Goal: Information Seeking & Learning: Learn about a topic

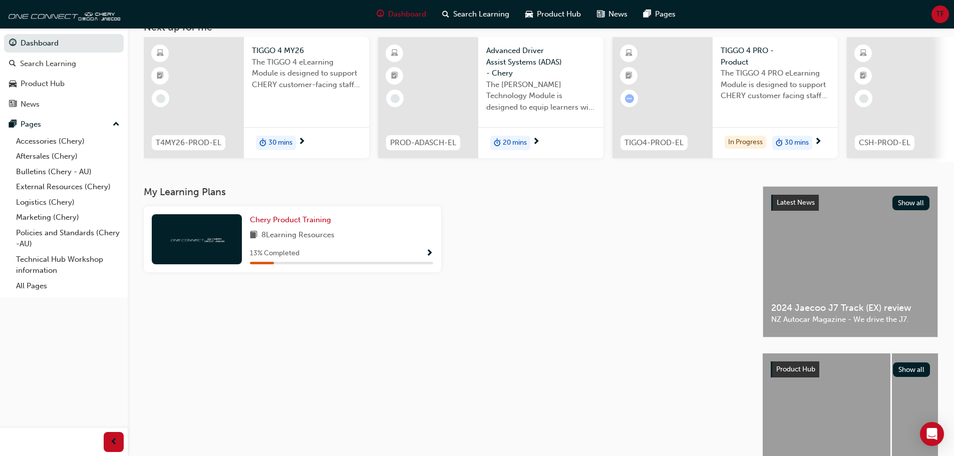
scroll to position [42, 0]
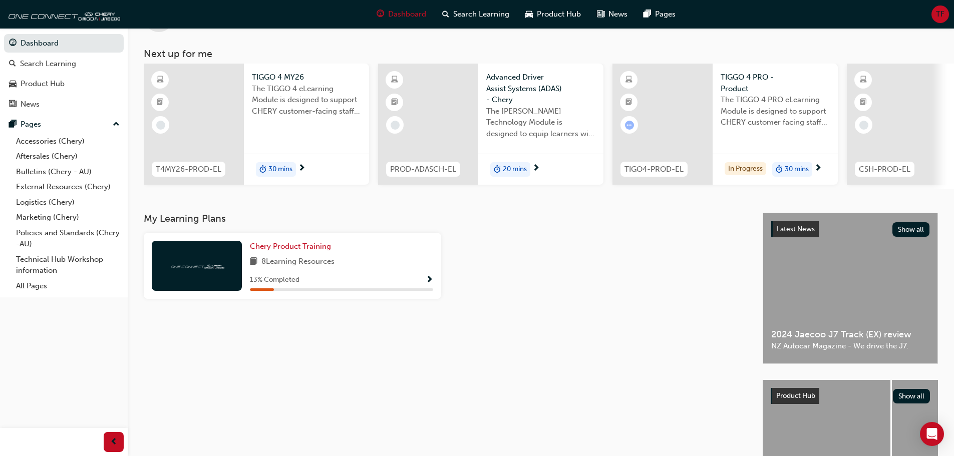
click at [432, 279] on span "Show Progress" at bounding box center [430, 280] width 8 height 9
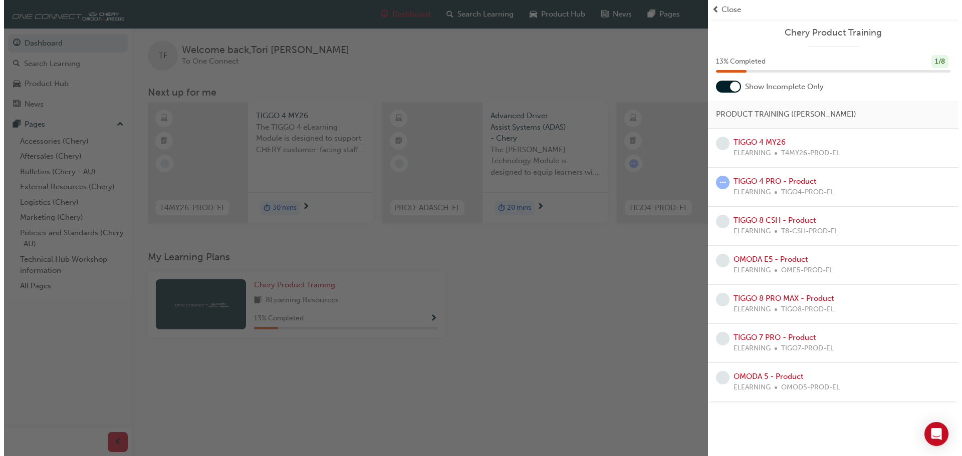
scroll to position [0, 0]
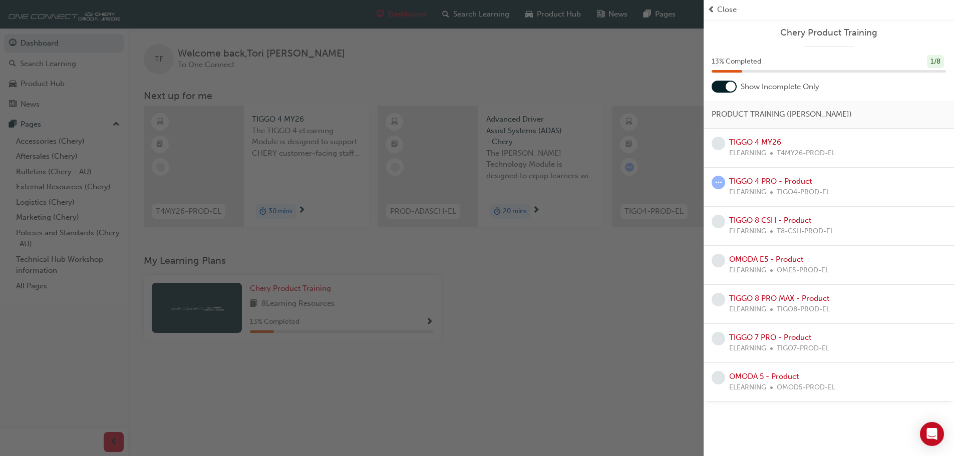
click at [721, 143] on span "learningRecordVerb_NONE-icon" at bounding box center [719, 144] width 14 height 14
click at [755, 144] on link "TIGGO 4 MY26" at bounding box center [755, 142] width 52 height 9
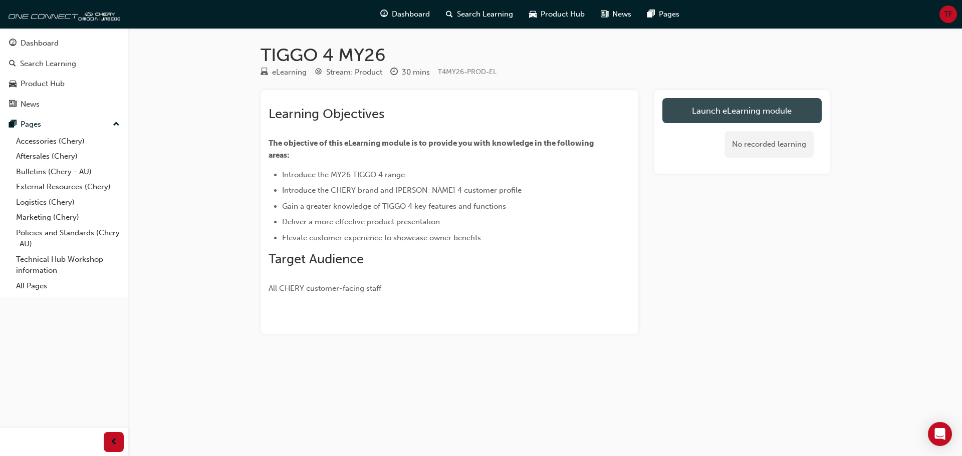
click at [735, 113] on link "Launch eLearning module" at bounding box center [741, 110] width 159 height 25
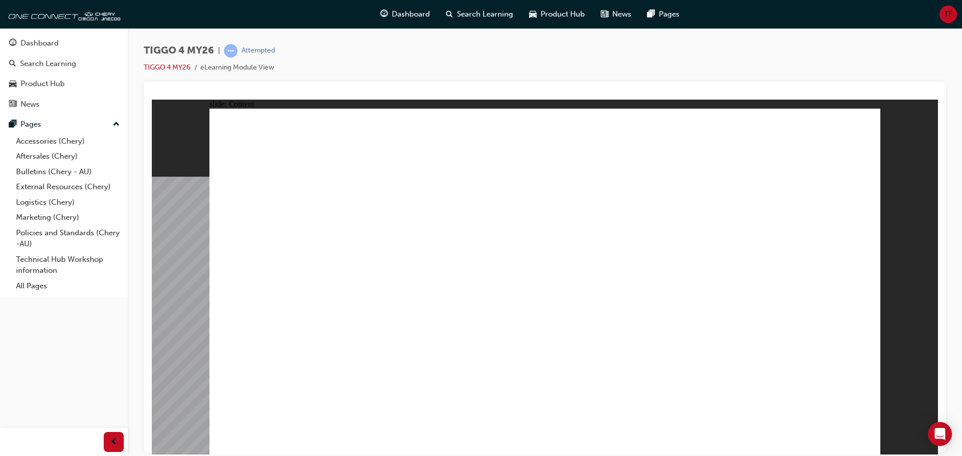
click at [882, 339] on div "slide: Content [MEDICAL_DATA] FAMILIES Click the buttons on the left side to le…" at bounding box center [545, 276] width 786 height 355
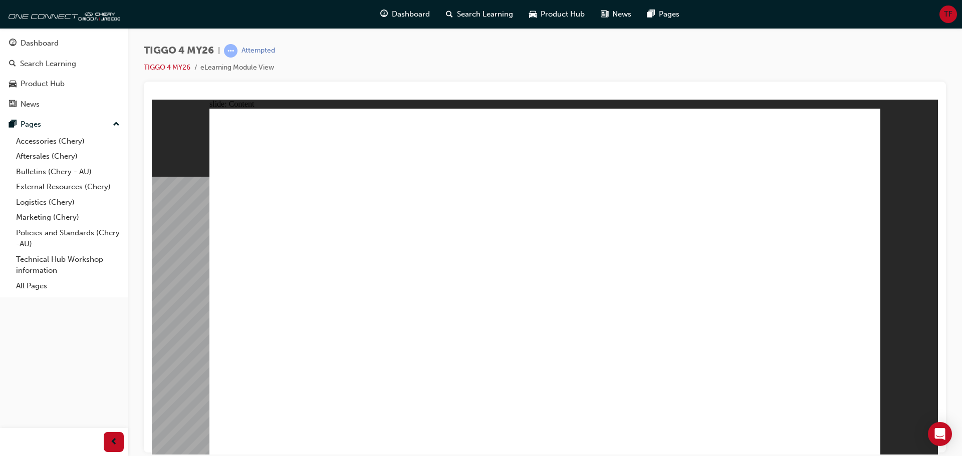
drag, startPoint x: 378, startPoint y: 261, endPoint x: 413, endPoint y: 265, distance: 35.8
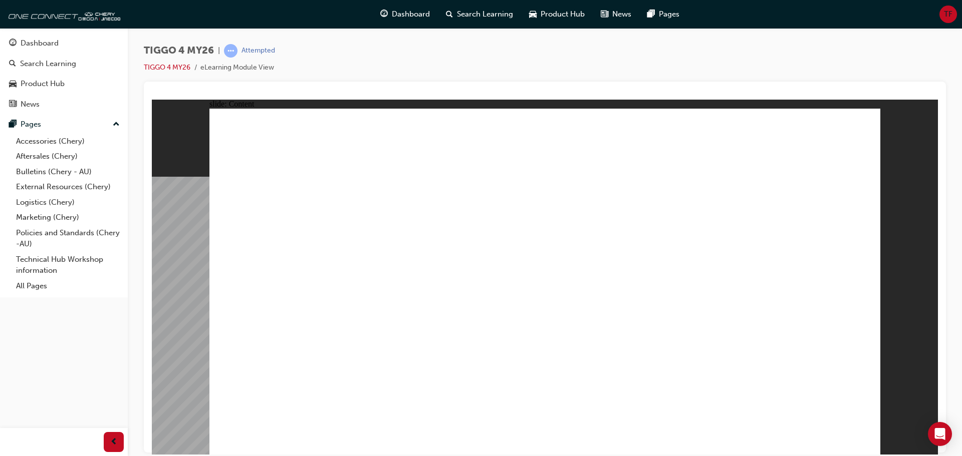
drag, startPoint x: 514, startPoint y: 377, endPoint x: 311, endPoint y: 365, distance: 204.2
drag, startPoint x: 311, startPoint y: 365, endPoint x: 352, endPoint y: 346, distance: 45.1
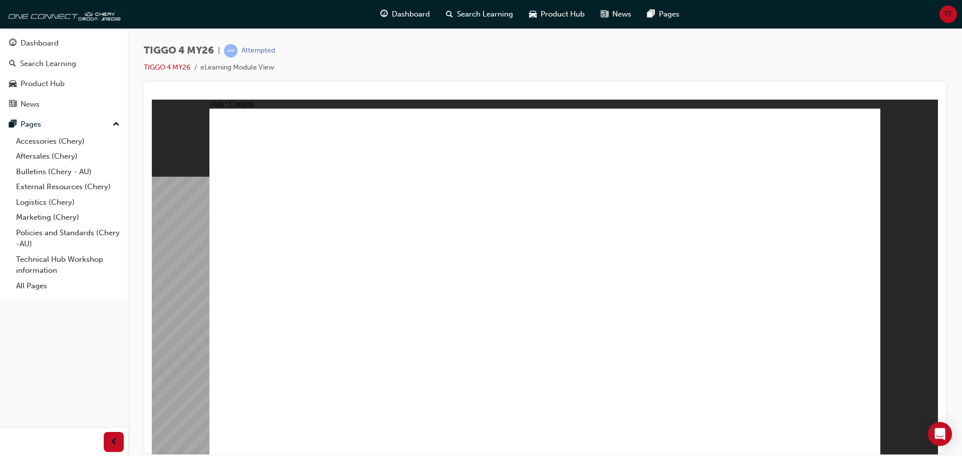
drag, startPoint x: 360, startPoint y: 265, endPoint x: 714, endPoint y: 318, distance: 358.1
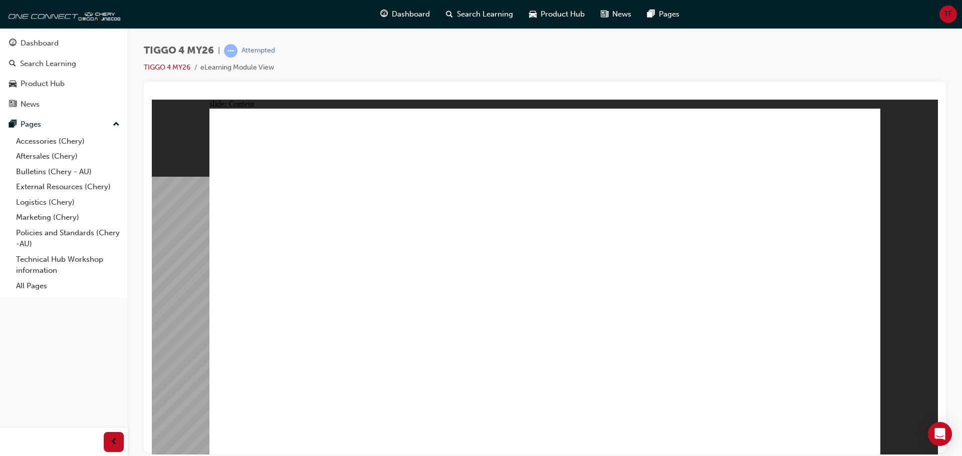
drag, startPoint x: 689, startPoint y: 364, endPoint x: 713, endPoint y: 360, distance: 24.9
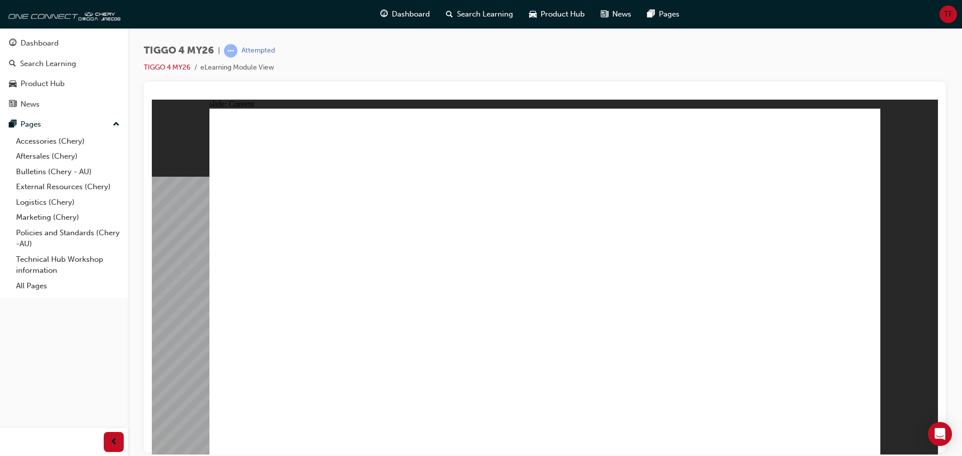
drag, startPoint x: 565, startPoint y: 313, endPoint x: 599, endPoint y: 310, distance: 33.2
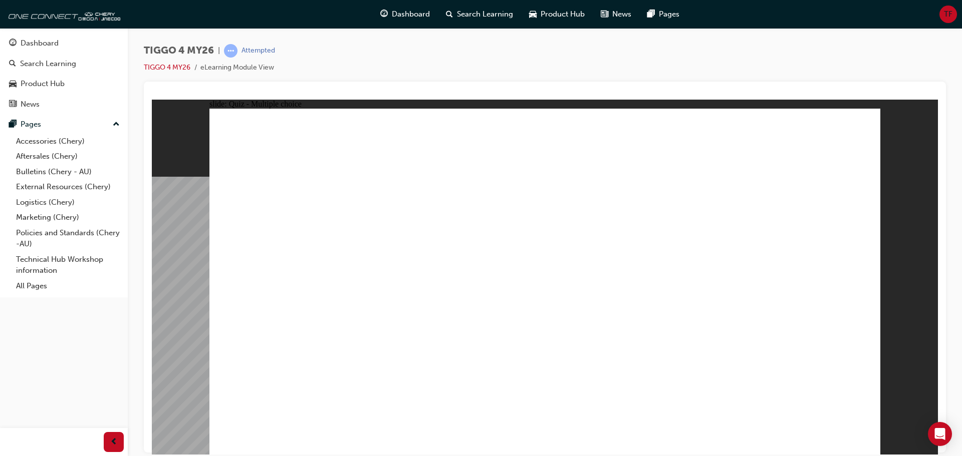
radio input "true"
